Goal: Task Accomplishment & Management: Manage account settings

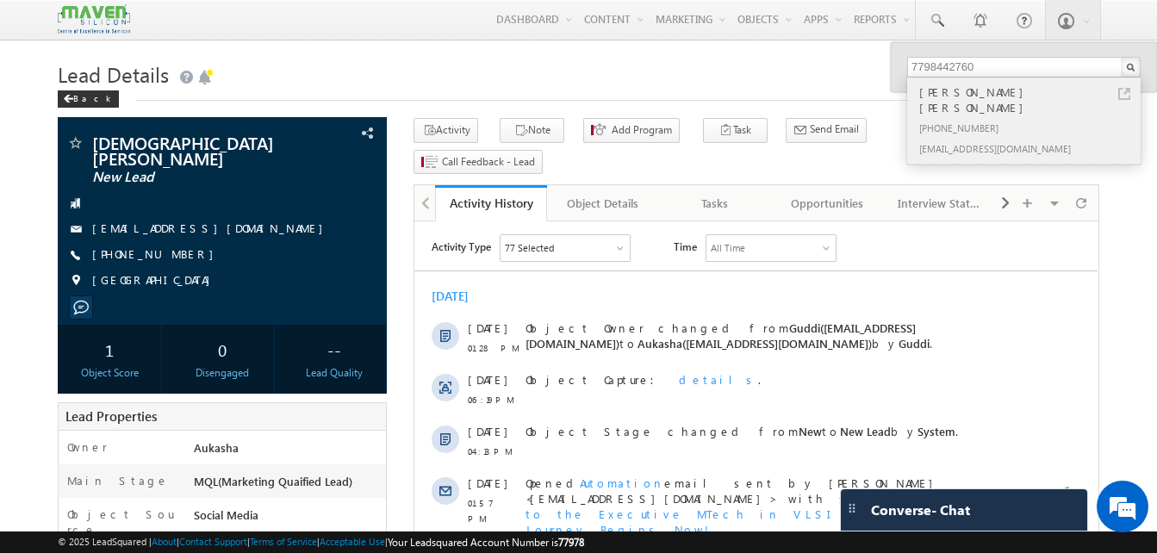
type input "7798442760"
click at [1118, 95] on link at bounding box center [1124, 94] width 12 height 12
drag, startPoint x: 186, startPoint y: 237, endPoint x: 174, endPoint y: 241, distance: 12.8
click at [174, 246] on div "[PHONE_NUMBER]" at bounding box center [222, 254] width 312 height 17
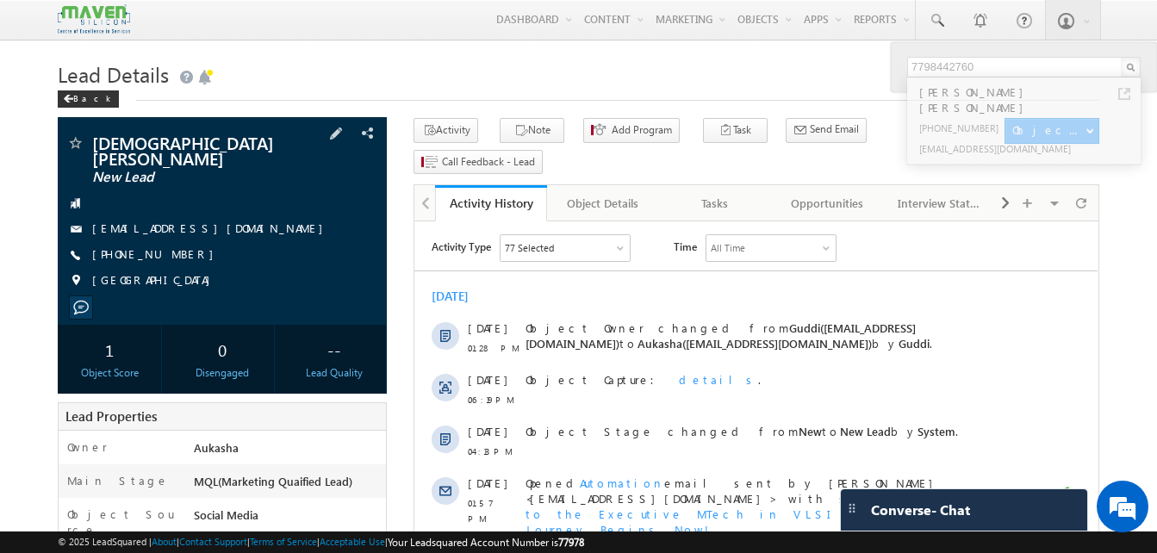
copy div "[PHONE_NUMBER]"
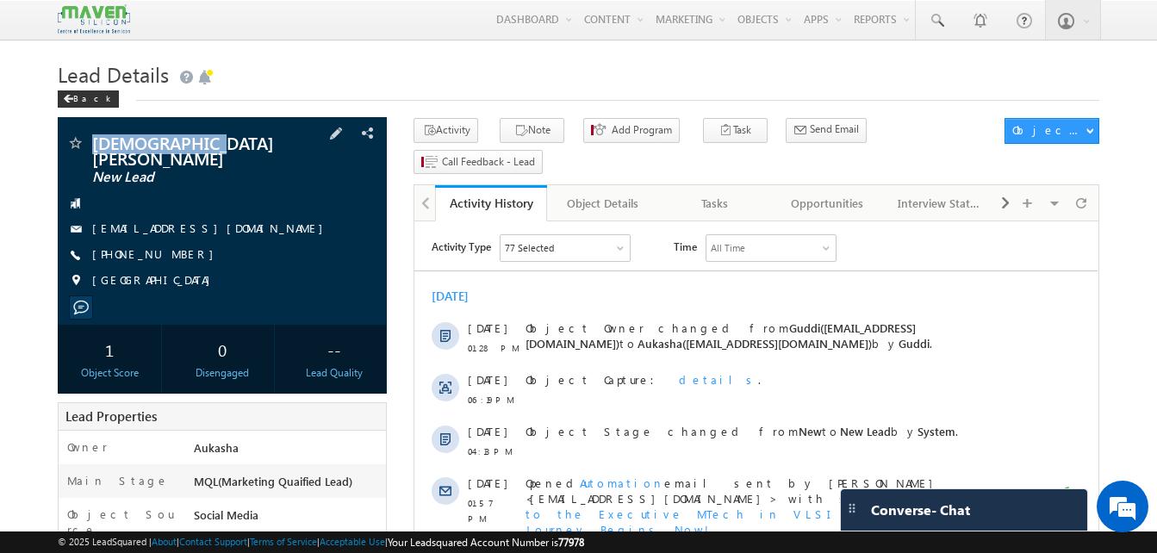
drag, startPoint x: 244, startPoint y: 144, endPoint x: 91, endPoint y: 140, distance: 152.5
click at [91, 140] on div "VISHNU G NATH New Lead" at bounding box center [222, 142] width 312 height 17
copy div "[DEMOGRAPHIC_DATA][PERSON_NAME]"
click at [271, 72] on h1 "Lead Details" at bounding box center [579, 73] width 1042 height 34
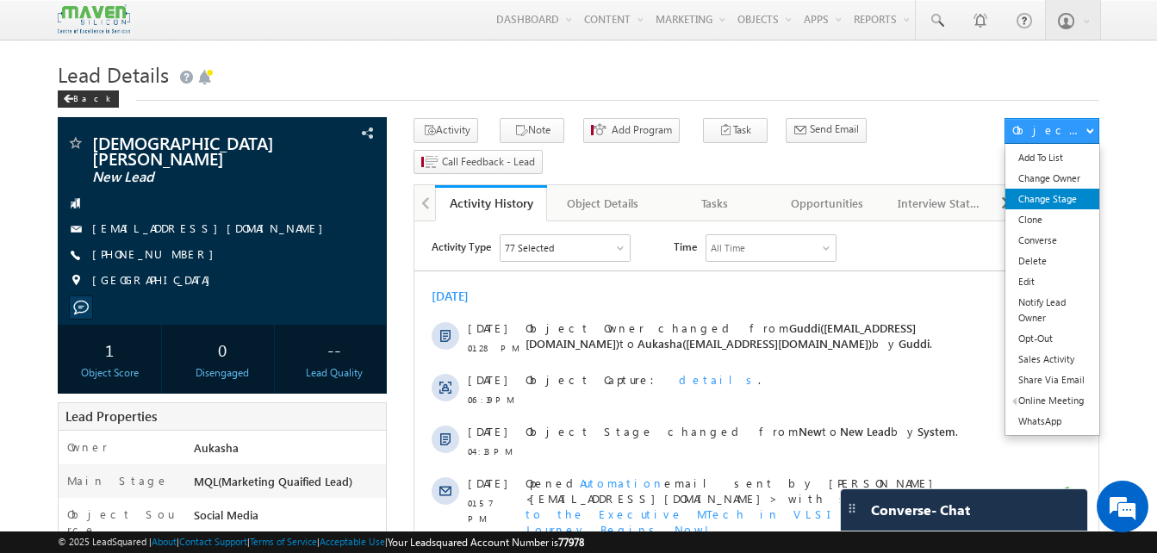
click at [1069, 209] on link "Change Stage" at bounding box center [1052, 199] width 94 height 21
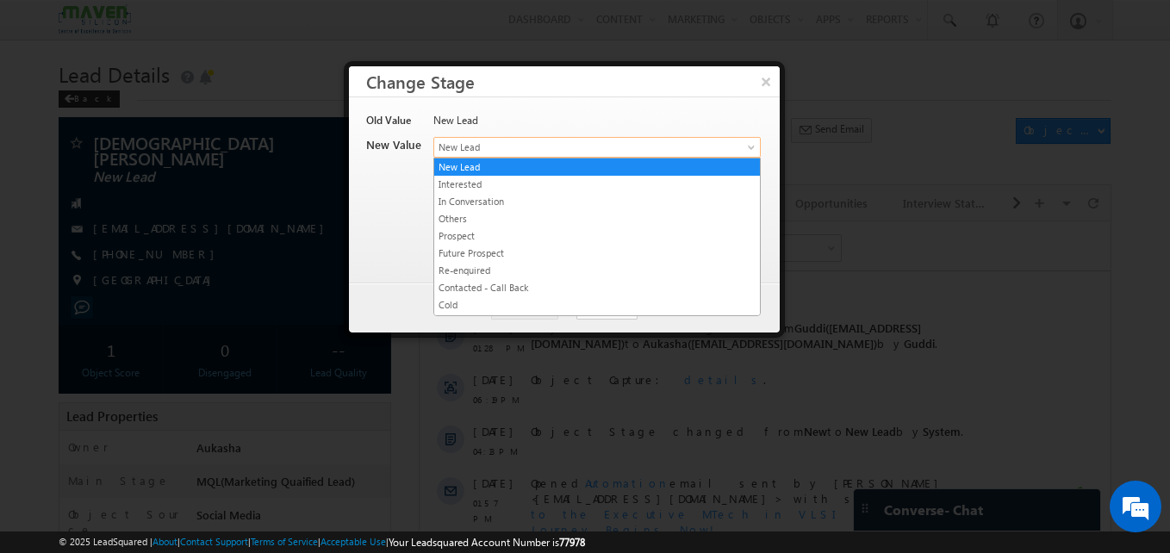
click at [557, 150] on span "New Lead" at bounding box center [568, 148] width 269 height 16
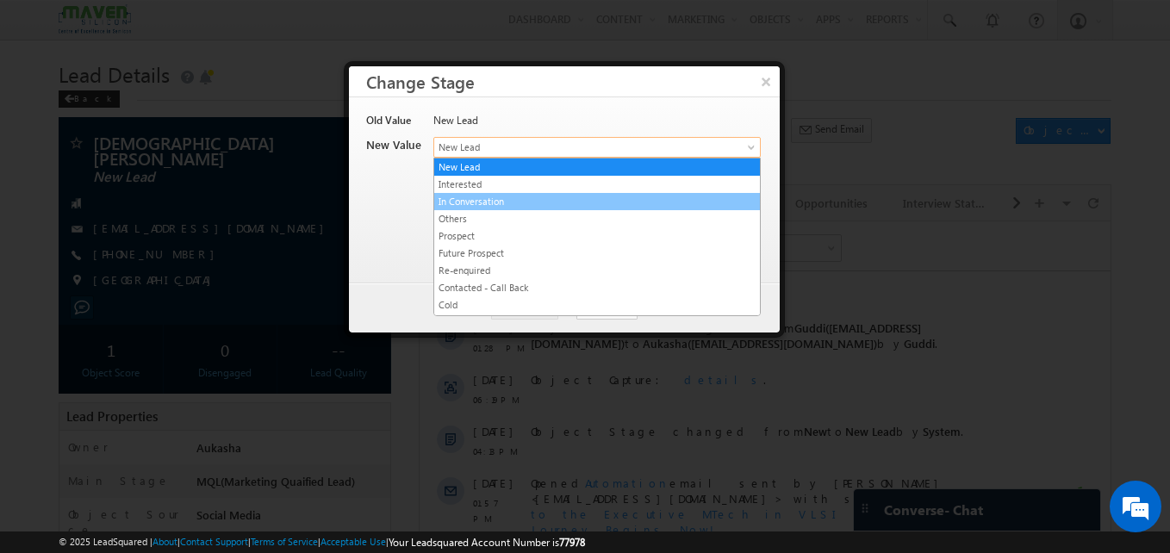
click at [521, 200] on link "In Conversation" at bounding box center [597, 202] width 326 height 16
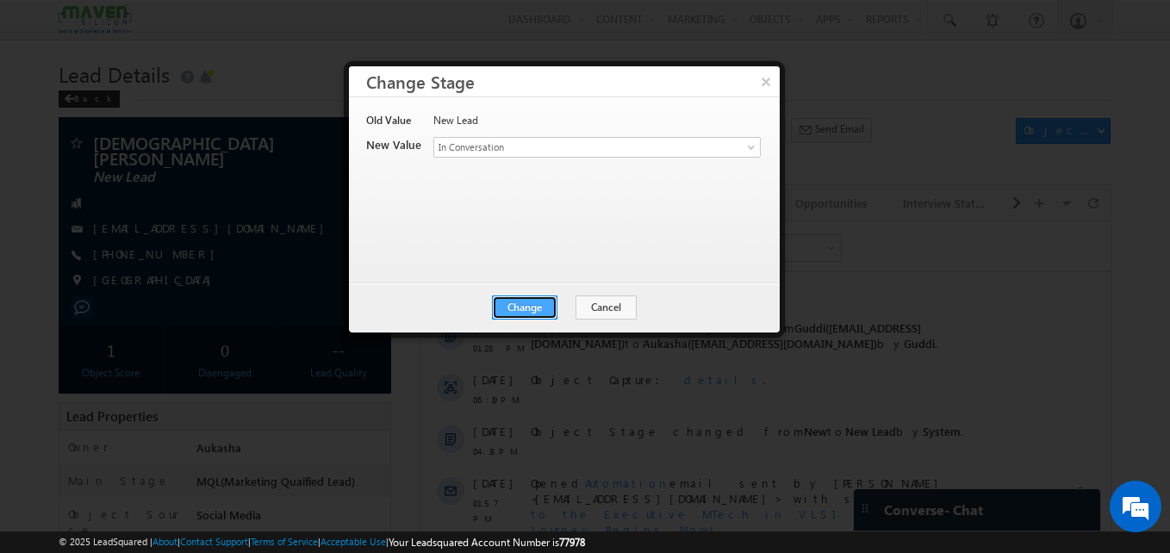
click at [522, 298] on button "Change" at bounding box center [524, 307] width 65 height 24
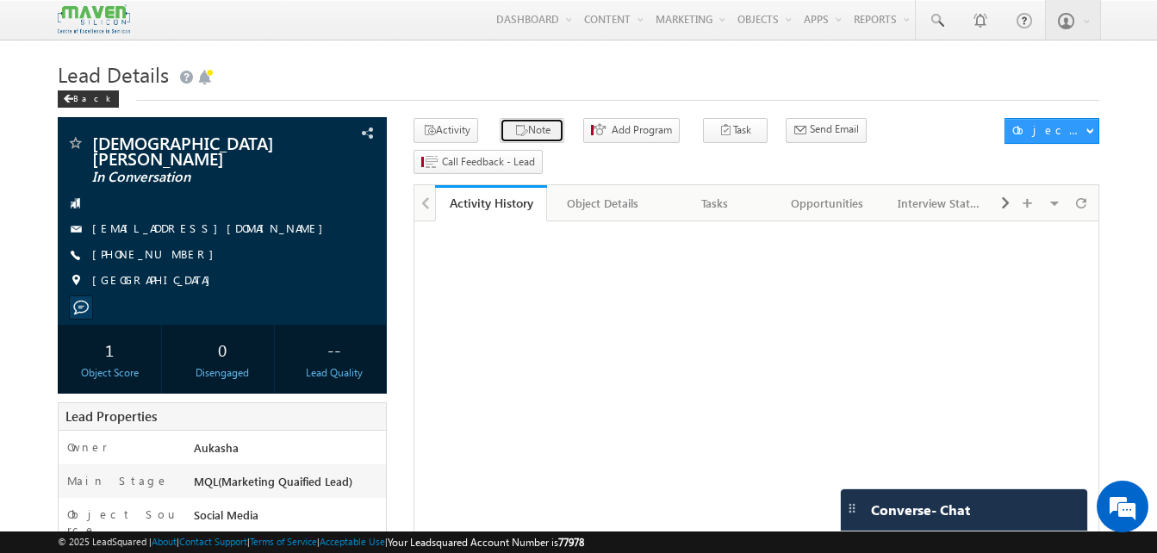
click at [548, 142] on button "Note" at bounding box center [532, 130] width 65 height 25
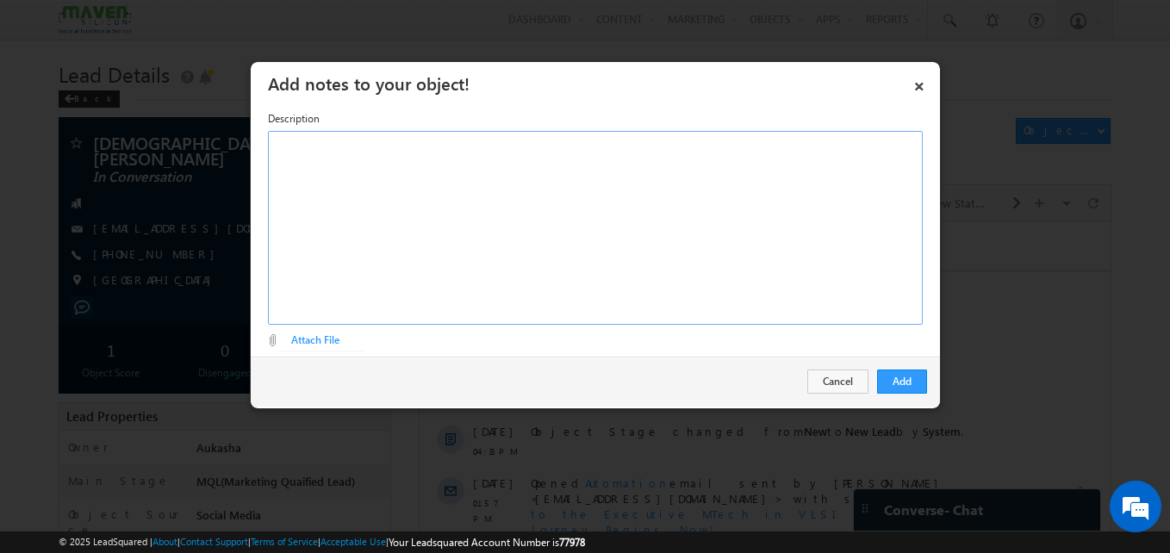
click at [509, 224] on div "Rich Text Editor, Description-inline-editor-div" at bounding box center [595, 228] width 655 height 194
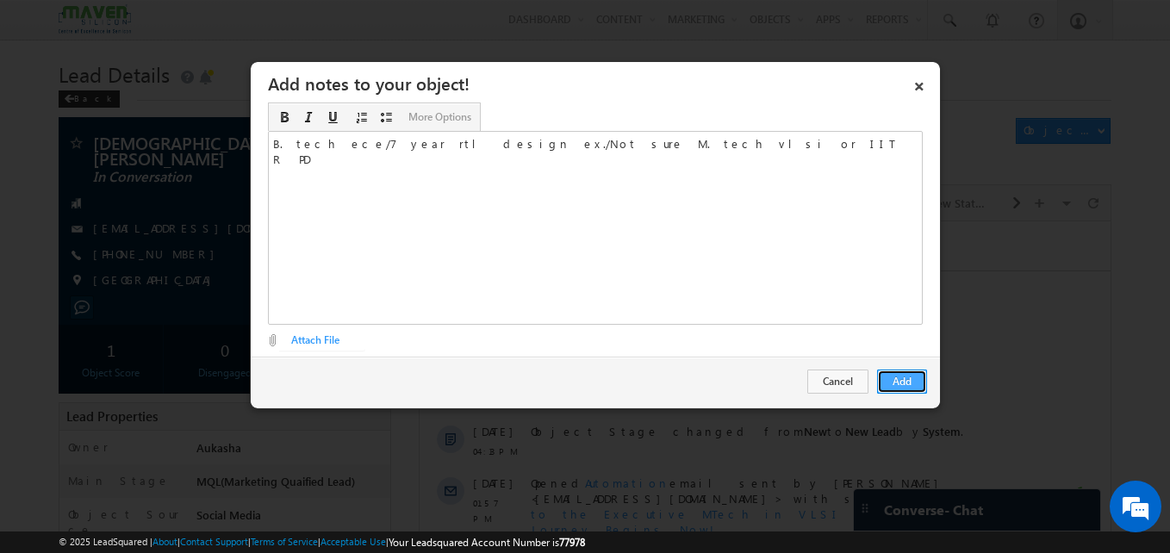
click at [890, 379] on button "Add" at bounding box center [902, 382] width 50 height 24
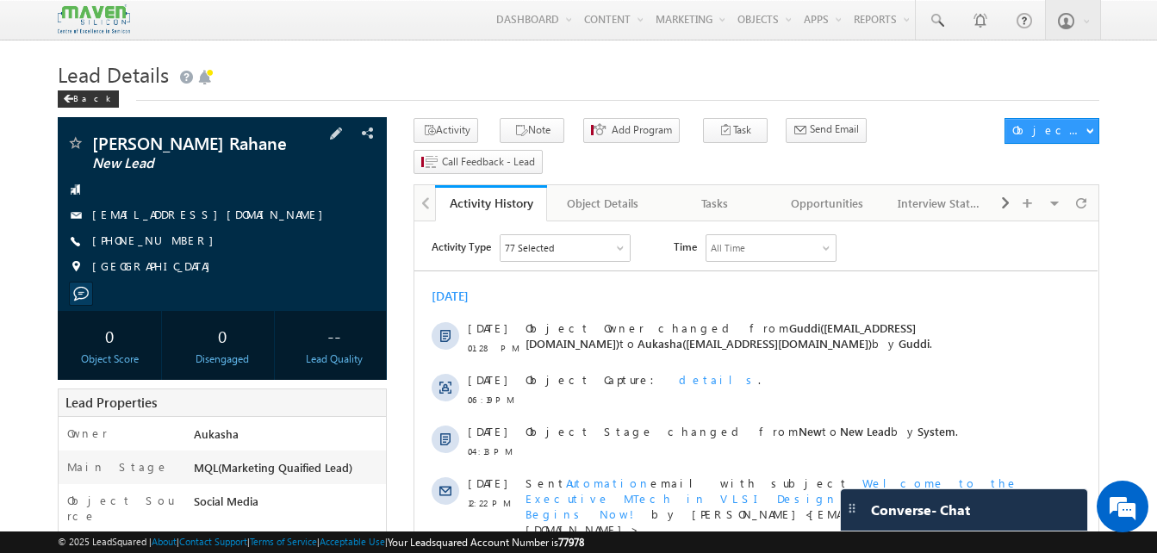
click at [175, 242] on div "+91-8208916922" at bounding box center [222, 241] width 312 height 17
copy div "+91-8208916922"
drag, startPoint x: 253, startPoint y: 146, endPoint x: 91, endPoint y: 139, distance: 162.1
click at [91, 139] on div "Prof. Sunil L. Rahane New Lead" at bounding box center [222, 142] width 312 height 17
copy div "Prof. Sunil L. Rahane"
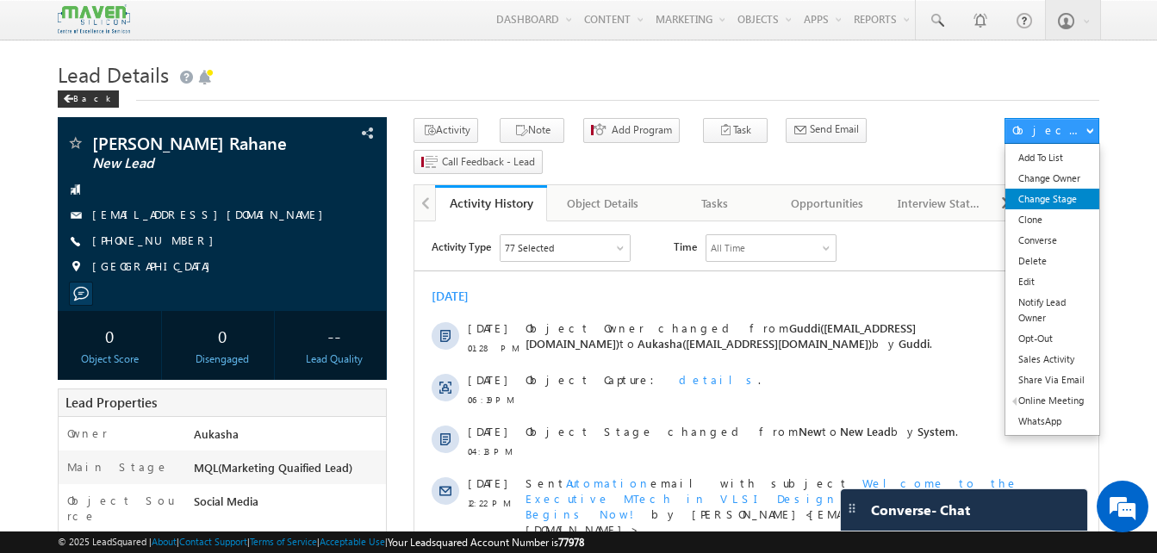
click at [1083, 202] on link "Change Stage" at bounding box center [1052, 199] width 94 height 21
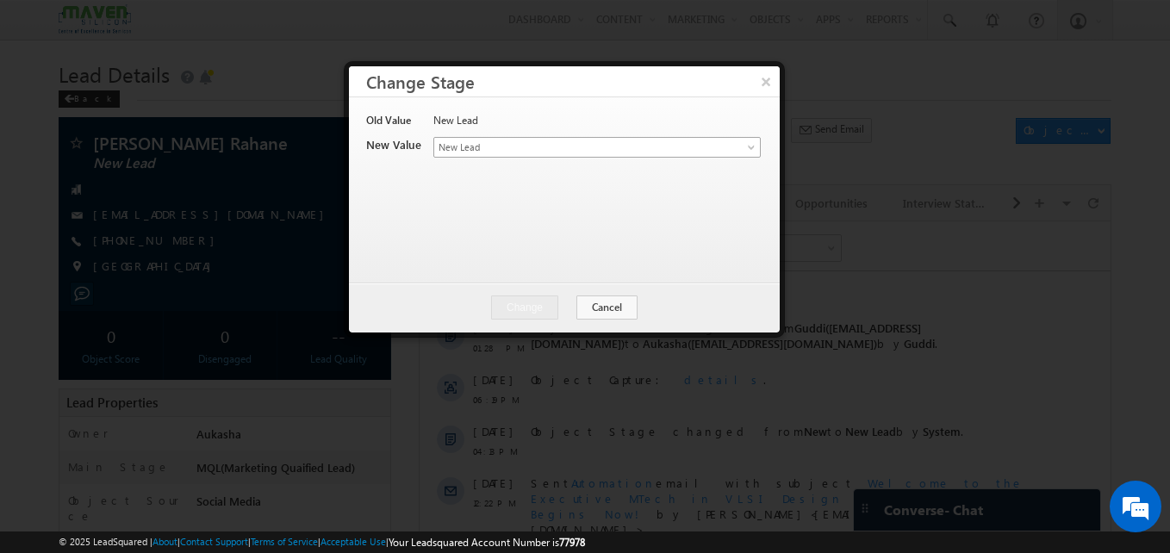
click at [703, 141] on link "New Lead" at bounding box center [596, 147] width 327 height 21
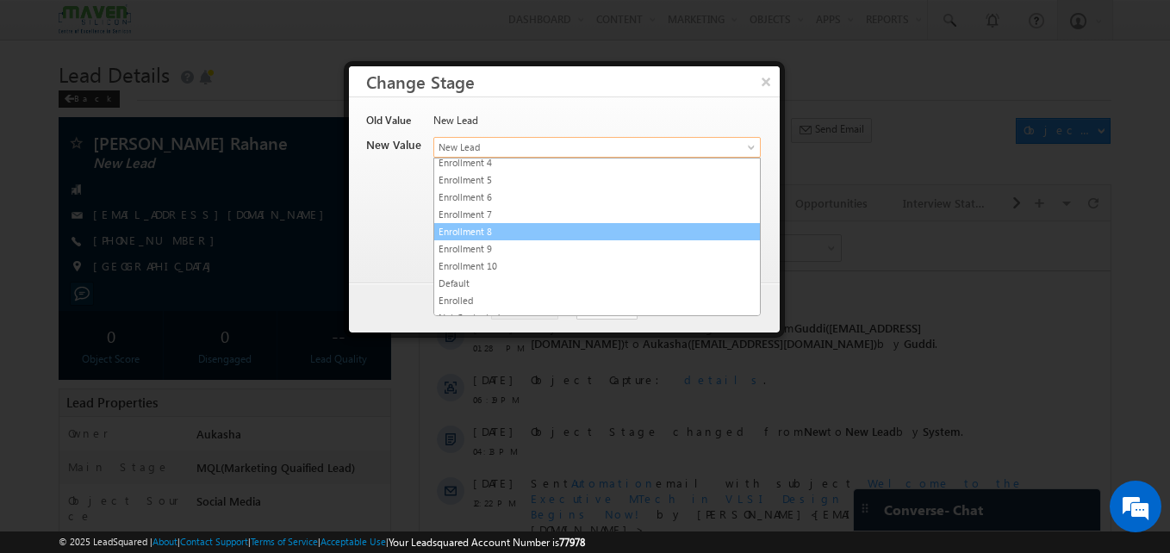
scroll to position [326, 0]
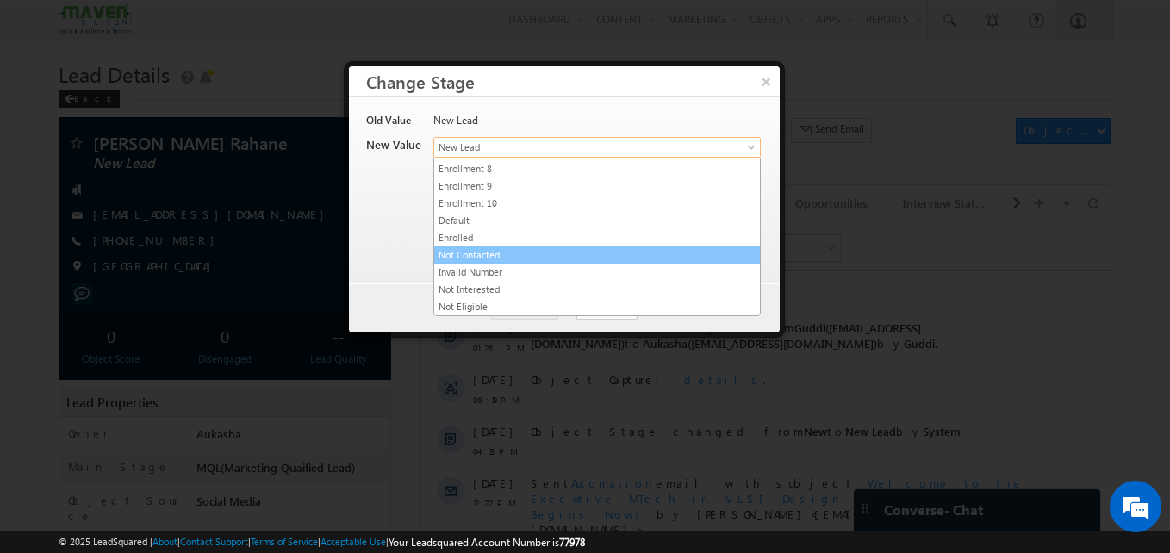
click at [508, 261] on link "Not Contacted" at bounding box center [597, 255] width 326 height 16
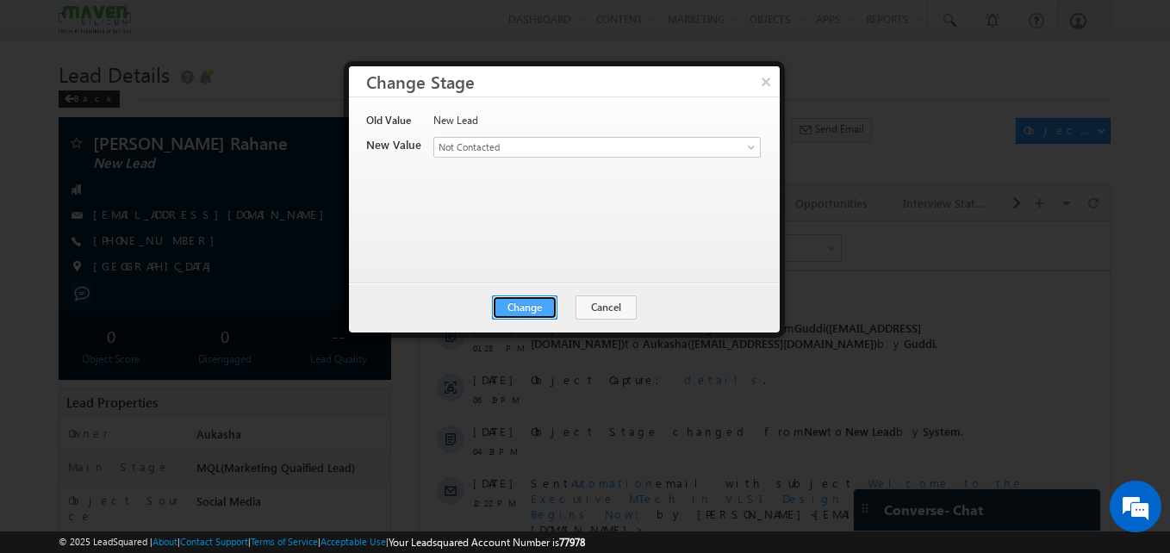
click at [548, 308] on button "Change" at bounding box center [524, 307] width 65 height 24
